Goal: Transaction & Acquisition: Purchase product/service

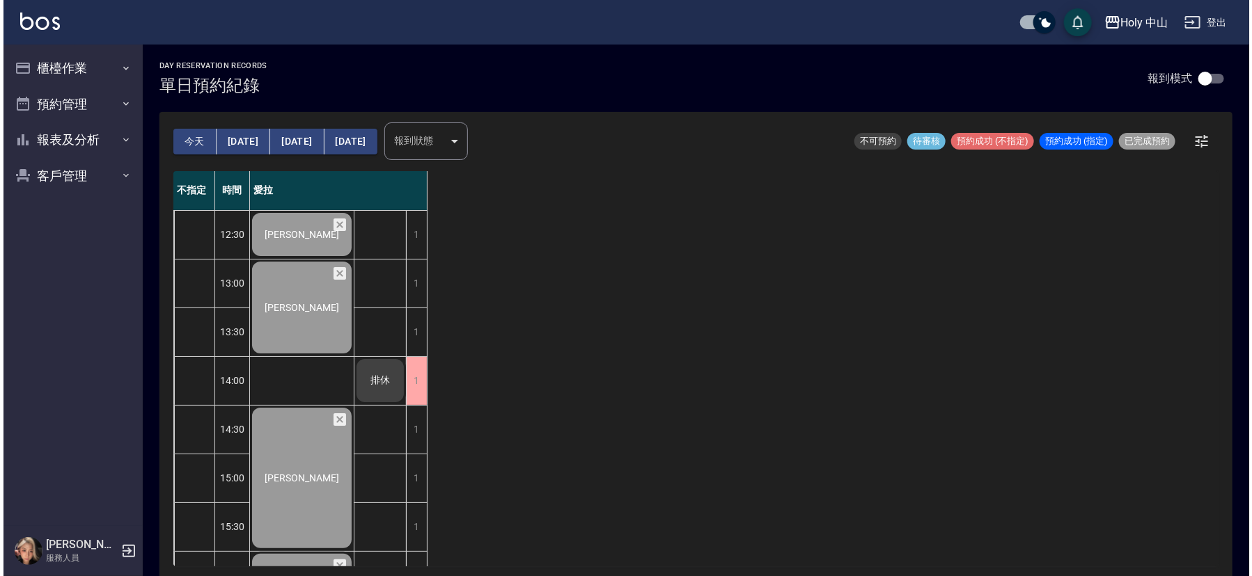
scroll to position [439, 0]
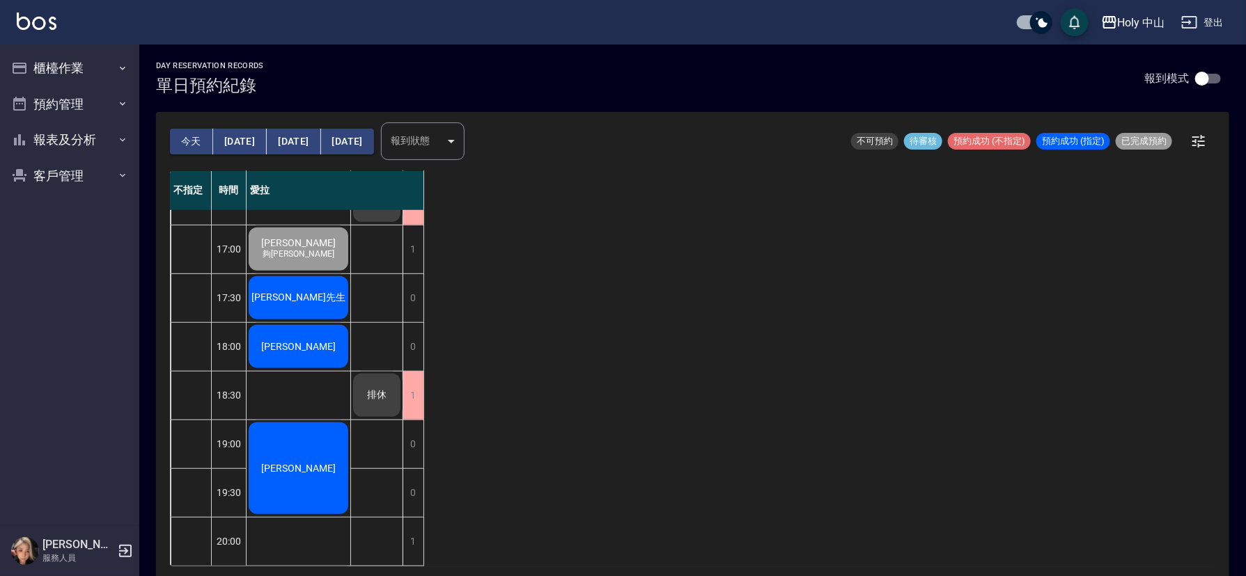
click at [309, 292] on span "[PERSON_NAME]先生" at bounding box center [299, 298] width 100 height 13
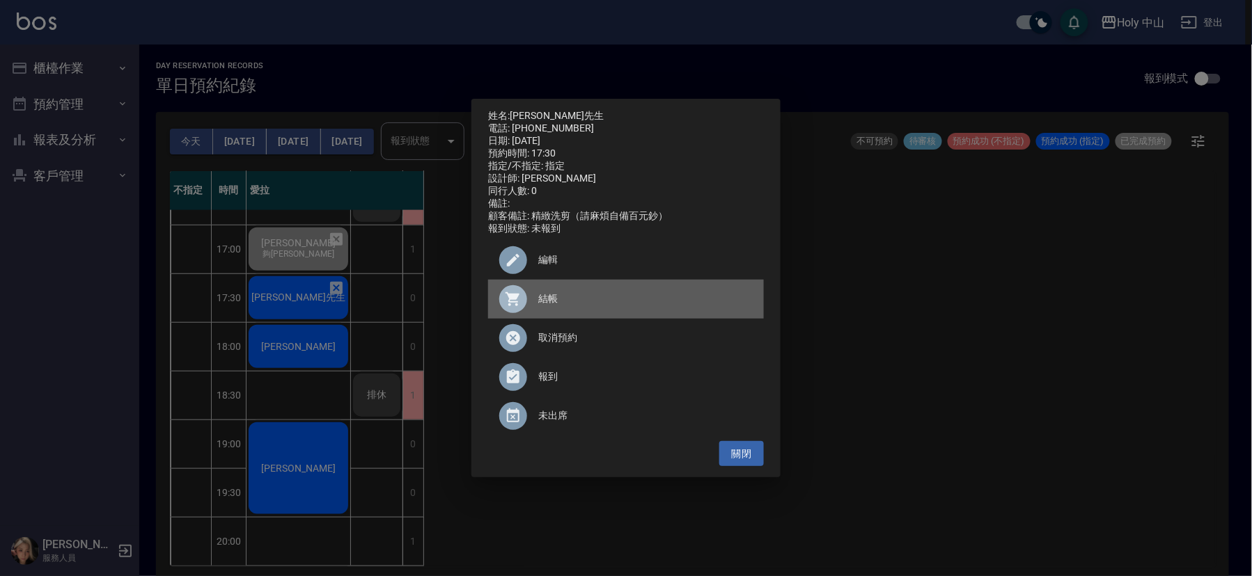
click at [552, 306] on span "結帳" at bounding box center [645, 299] width 214 height 15
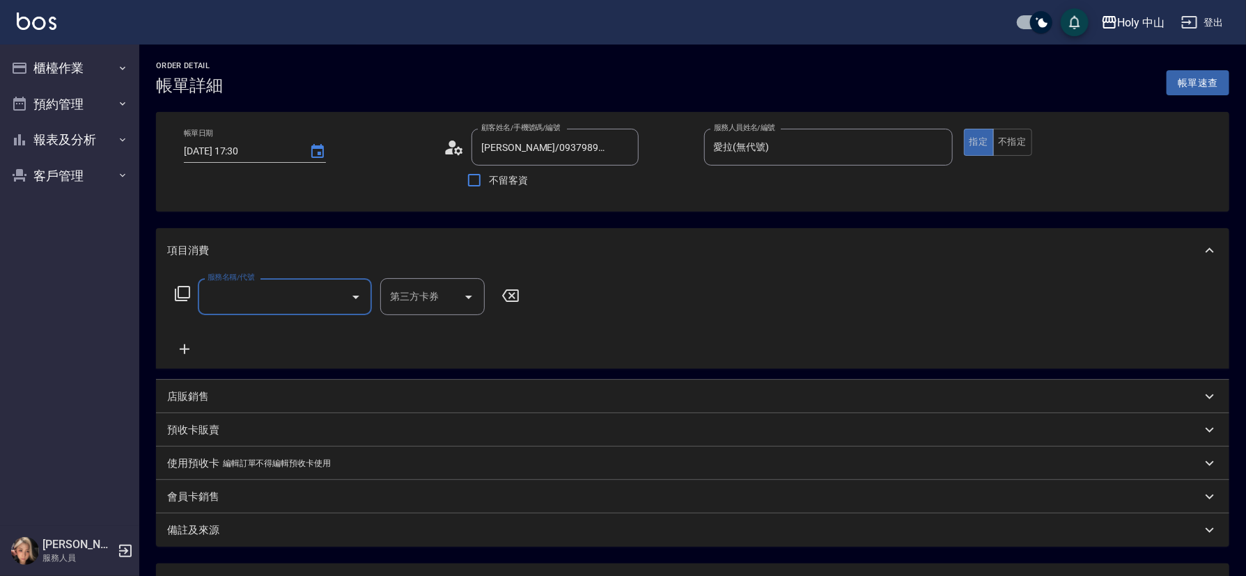
click at [294, 303] on input "服務名稱/代號" at bounding box center [274, 297] width 141 height 24
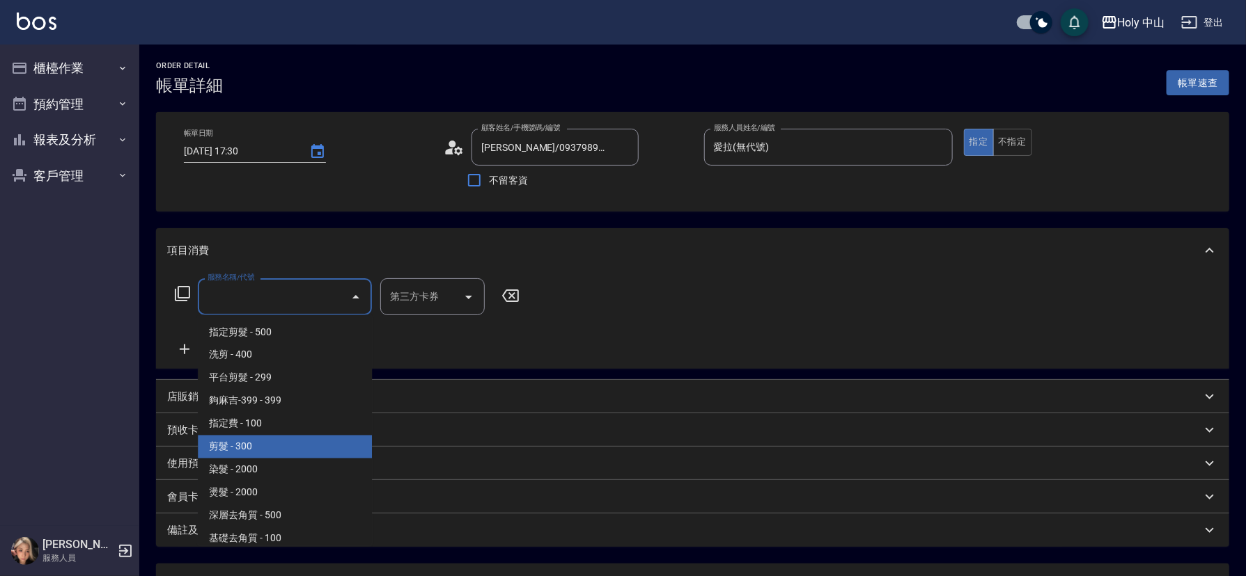
click at [256, 443] on span "剪髮 - 300" at bounding box center [285, 447] width 174 height 23
type input "剪髮(C02)"
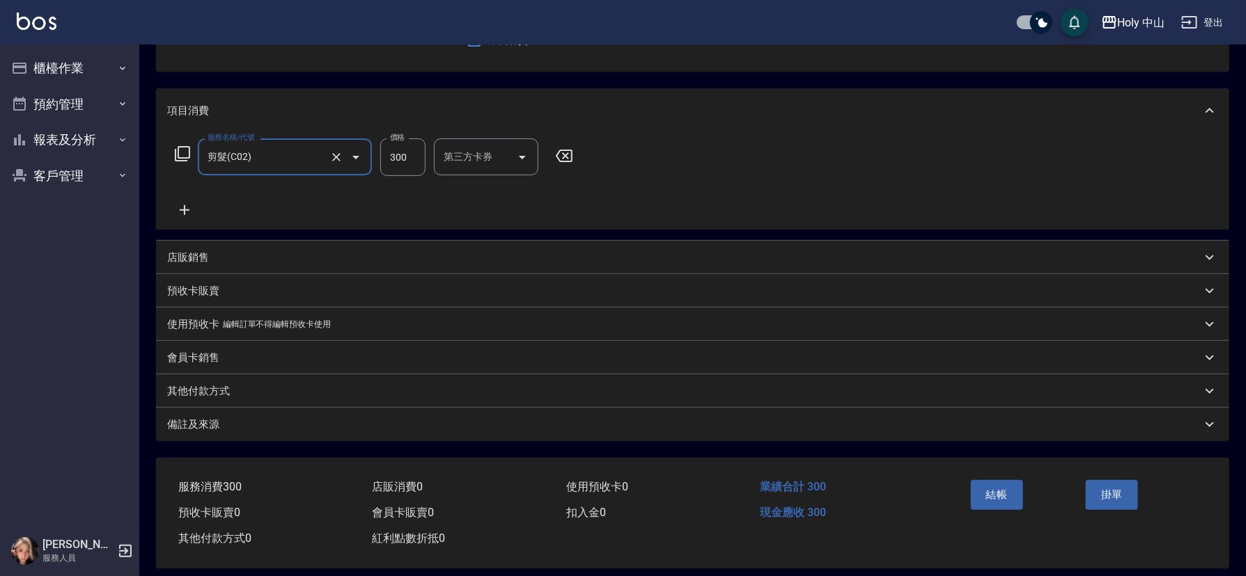
scroll to position [154, 0]
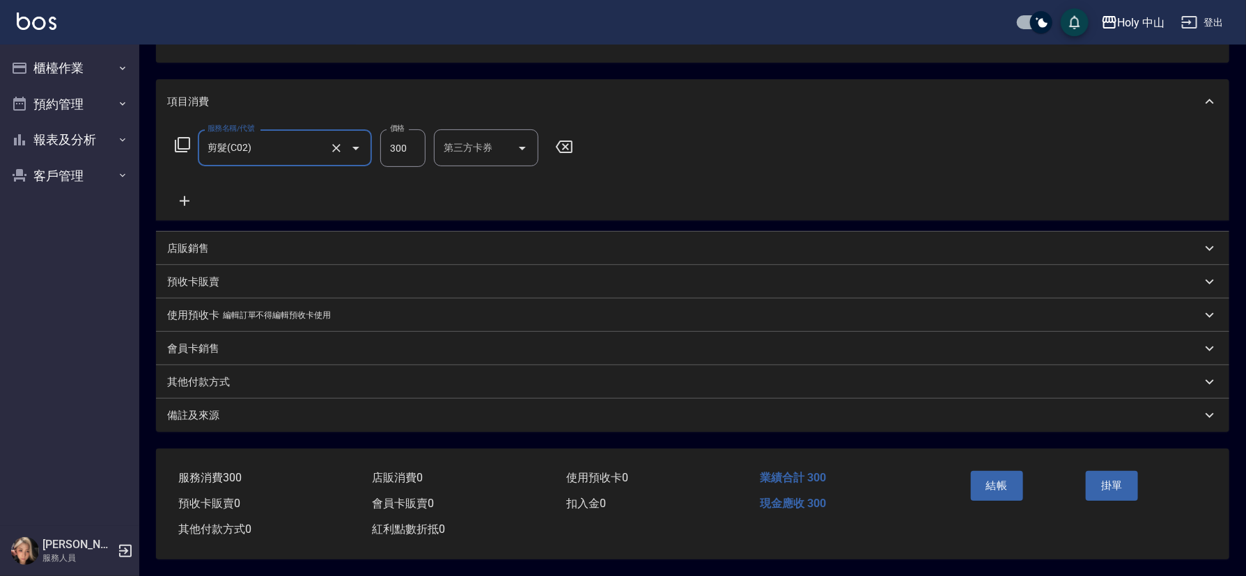
click at [531, 411] on div "備註及來源" at bounding box center [684, 416] width 1034 height 15
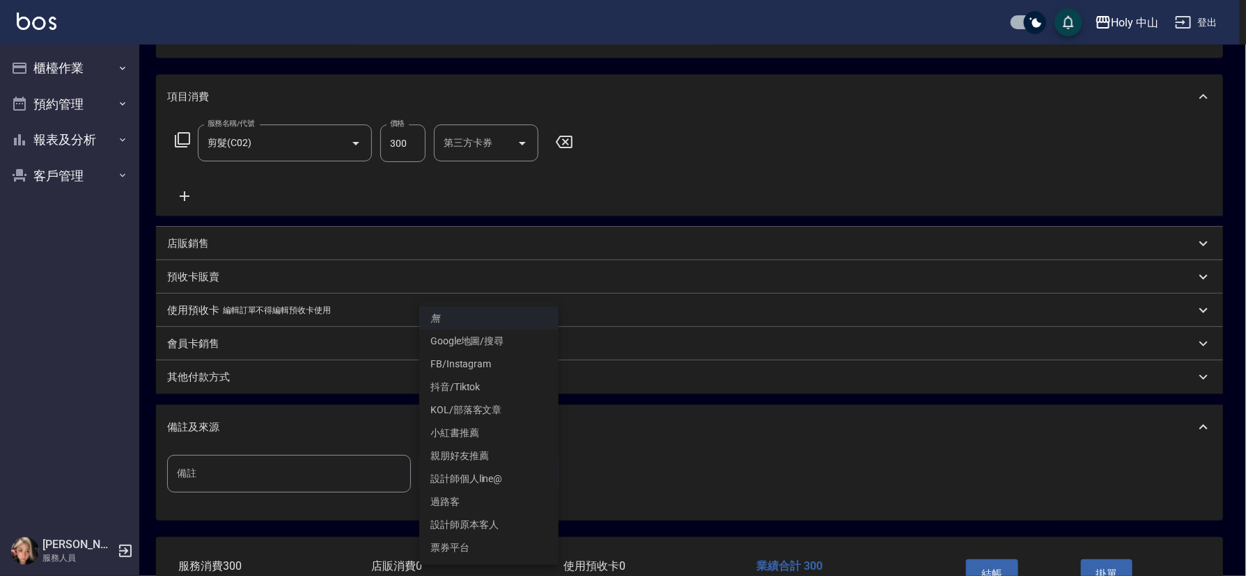
click at [459, 458] on body "Holy 中山 登出 櫃檯作業 打帳單 帳單列表 營業儀表板 現場電腦打卡 預約管理 預約管理 單日預約紀錄 單週預約紀錄 報表及分析 報表目錄 店家日報表 …" at bounding box center [623, 255] width 1246 height 819
click at [497, 531] on li "設計師原本客人" at bounding box center [488, 525] width 139 height 23
type input "設計師原本客人"
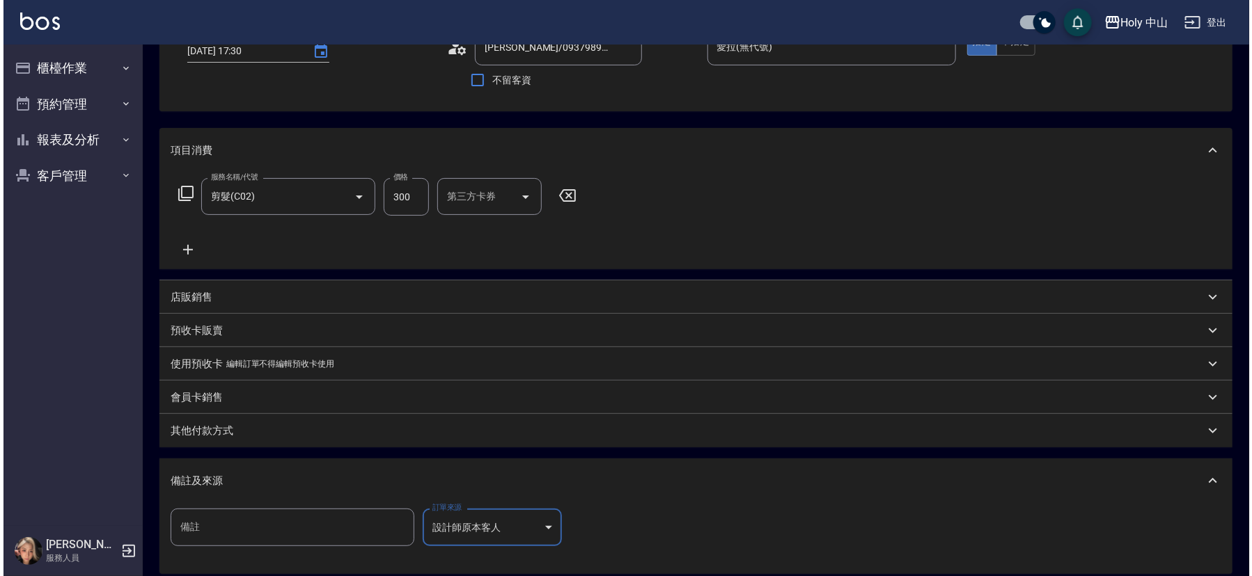
scroll to position [209, 0]
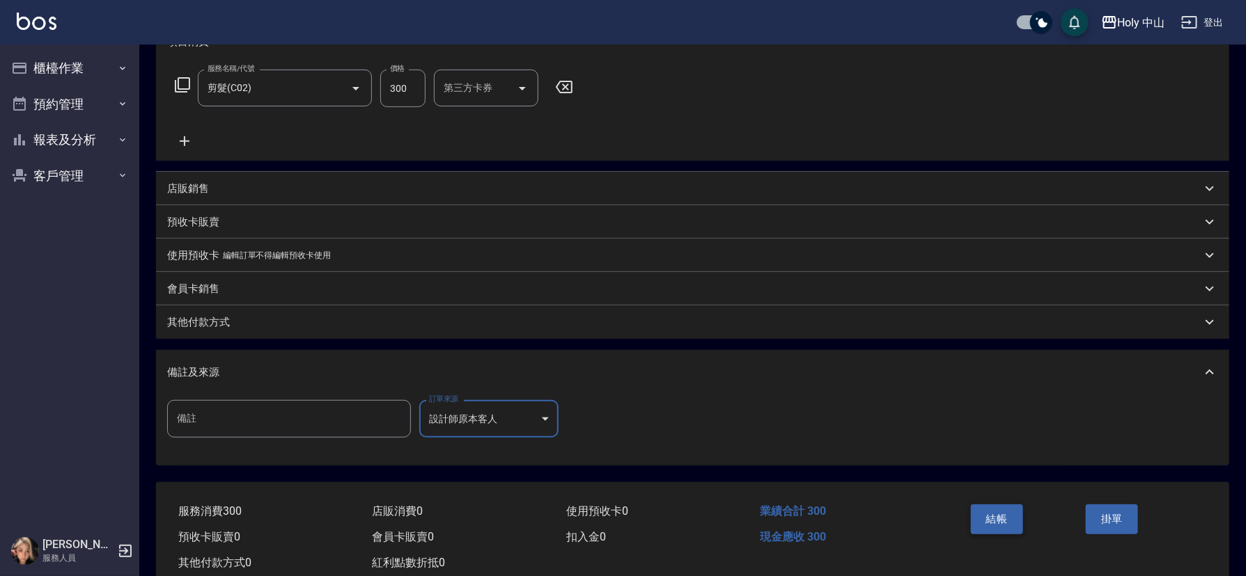
click at [997, 513] on button "結帳" at bounding box center [997, 519] width 52 height 29
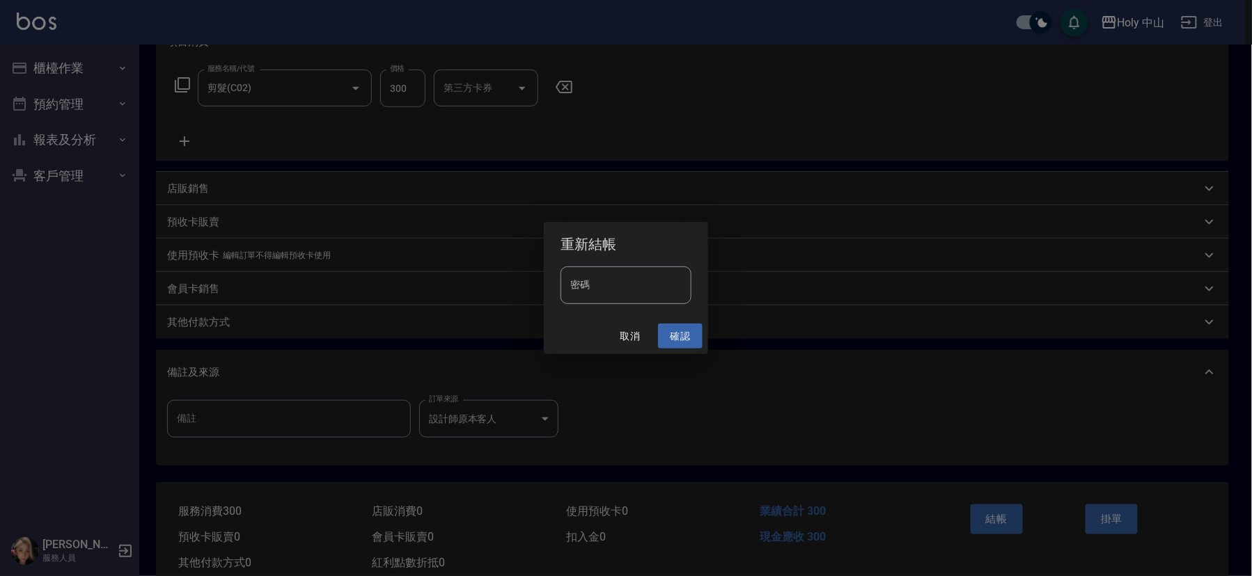
click at [684, 338] on button "確認" at bounding box center [680, 337] width 45 height 26
